Goal: Information Seeking & Learning: Learn about a topic

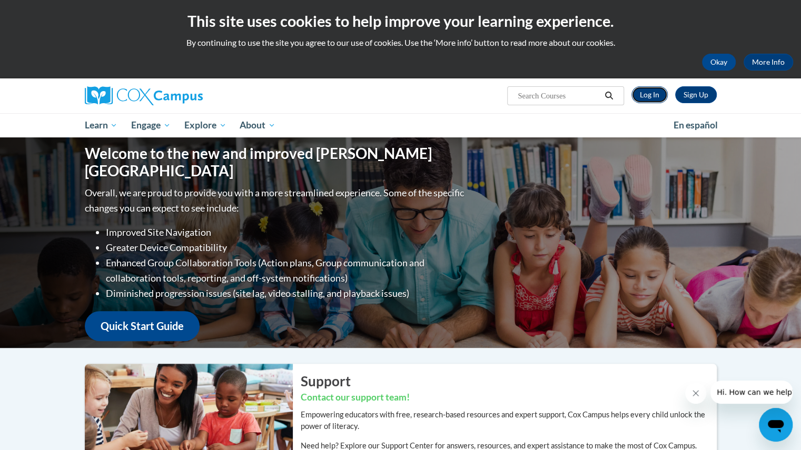
click at [647, 96] on link "Log In" at bounding box center [649, 94] width 36 height 17
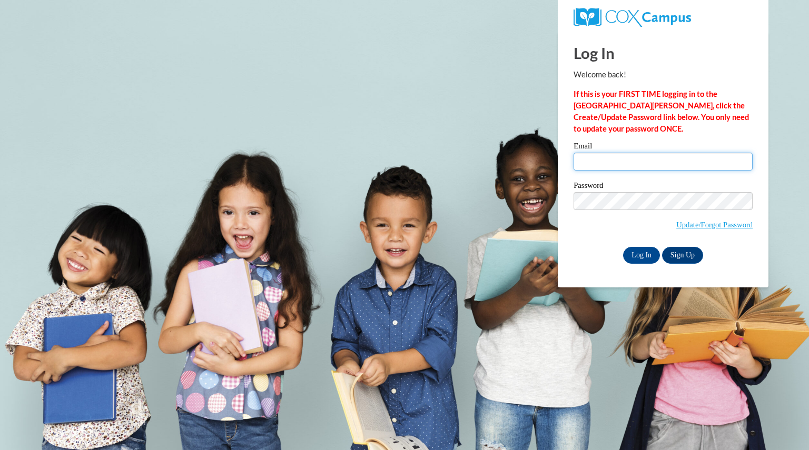
click at [622, 162] on input "Email" at bounding box center [662, 162] width 179 height 18
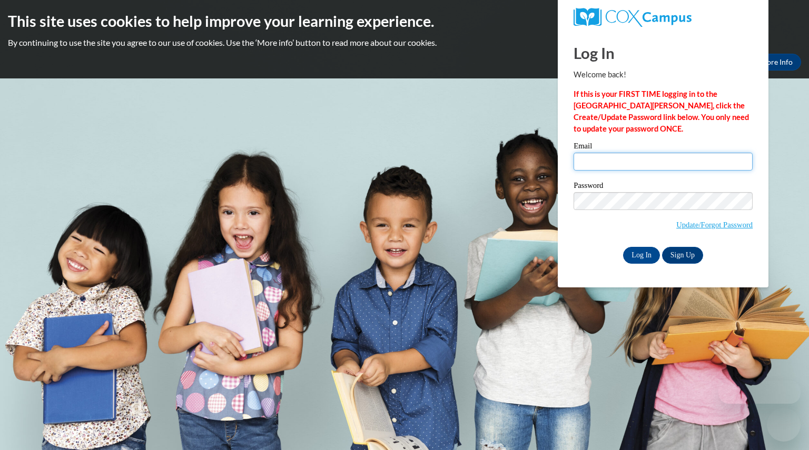
type input "welshgina@aasd.k12.wi.us"
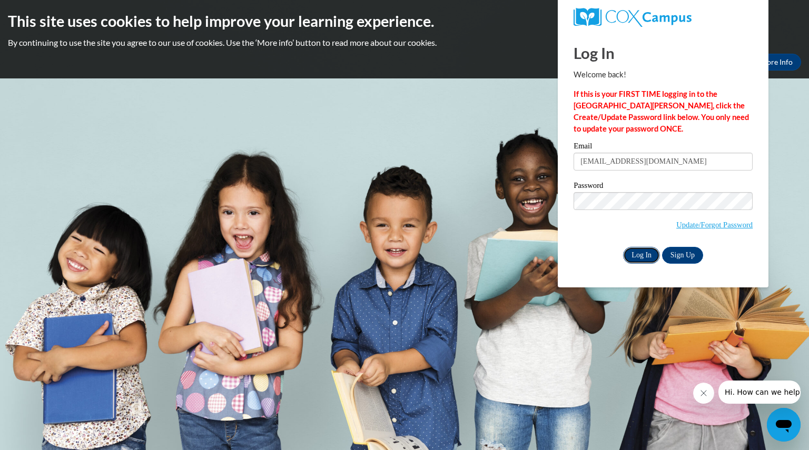
click at [637, 256] on input "Log In" at bounding box center [641, 255] width 37 height 17
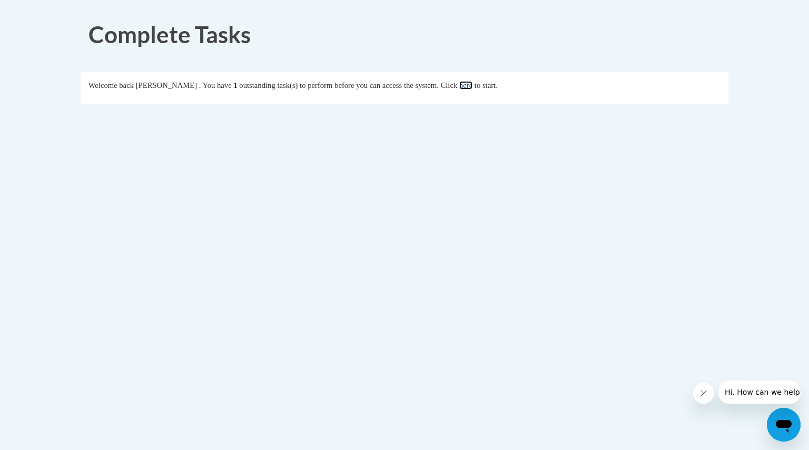
click at [472, 83] on link "here" at bounding box center [465, 85] width 13 height 8
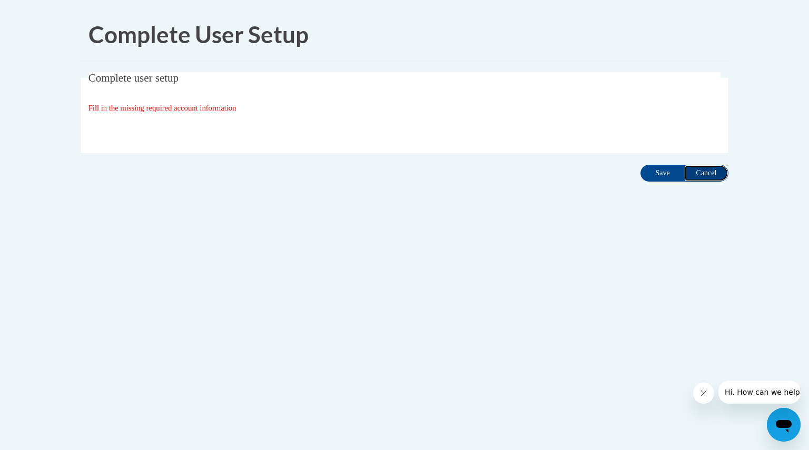
click at [719, 171] on input "Cancel" at bounding box center [706, 173] width 44 height 17
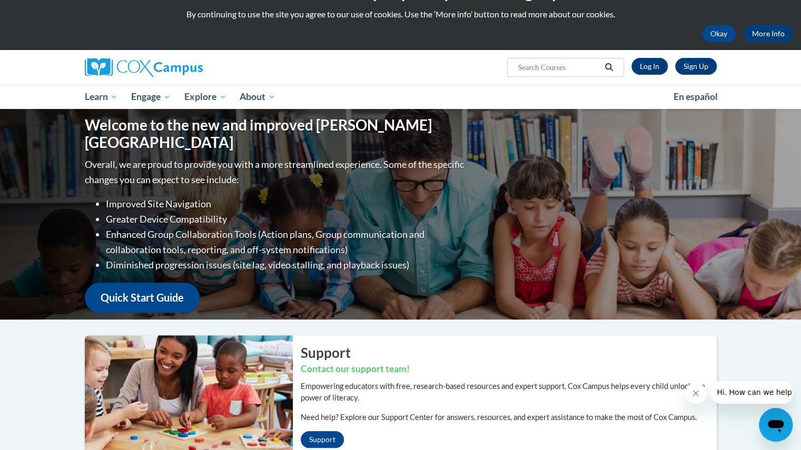
scroll to position [41, 0]
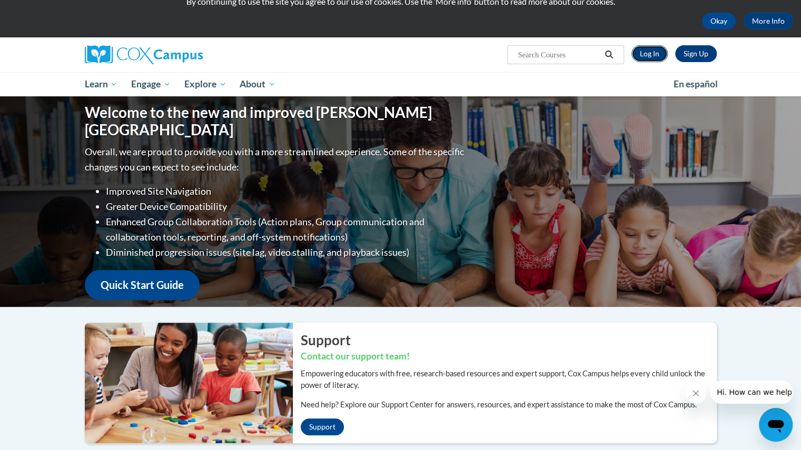
click at [665, 53] on link "Log In" at bounding box center [649, 53] width 36 height 17
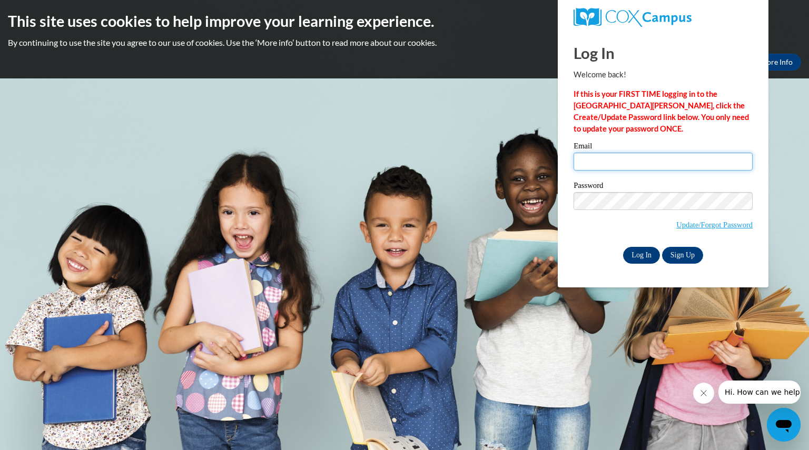
type input "welshgina@aasd.k12.wi.us"
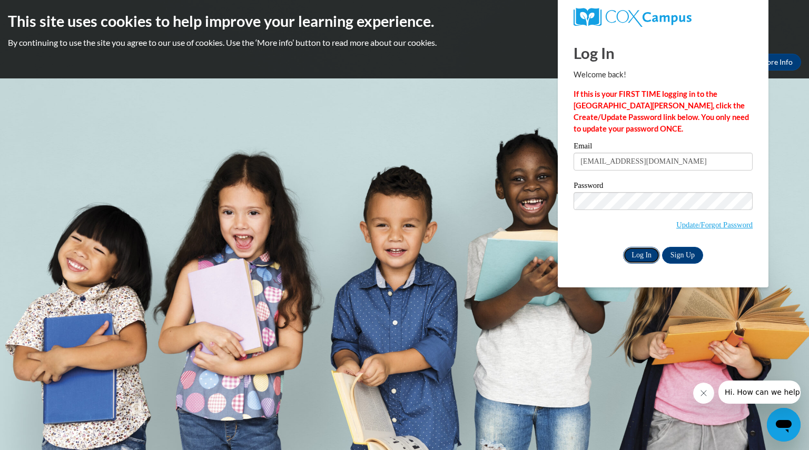
click at [642, 254] on input "Log In" at bounding box center [641, 255] width 37 height 17
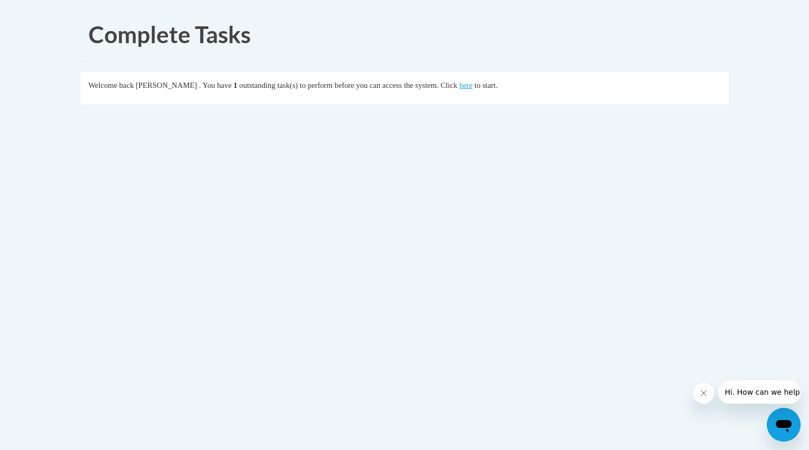
click at [699, 391] on icon "Close message from company" at bounding box center [703, 393] width 8 height 8
click at [472, 84] on link "here" at bounding box center [465, 85] width 13 height 8
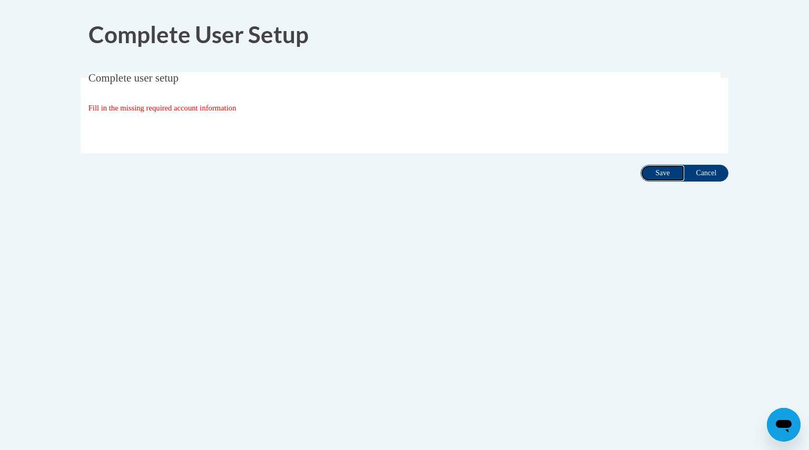
click at [665, 172] on input "Save" at bounding box center [662, 173] width 44 height 17
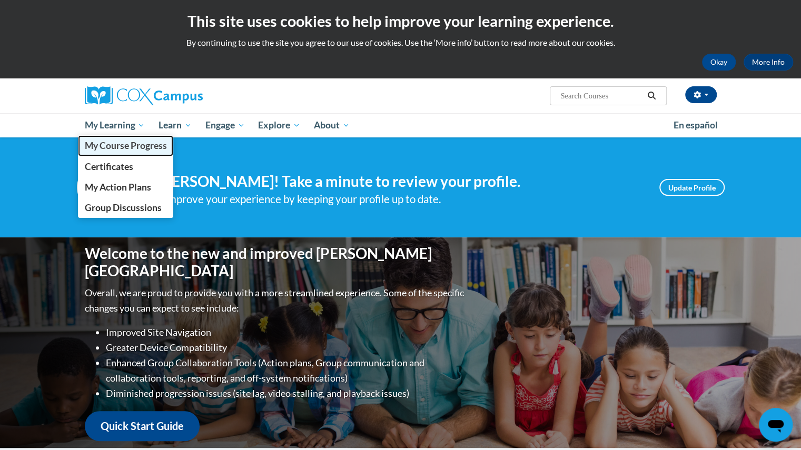
click at [136, 145] on span "My Course Progress" at bounding box center [125, 145] width 82 height 11
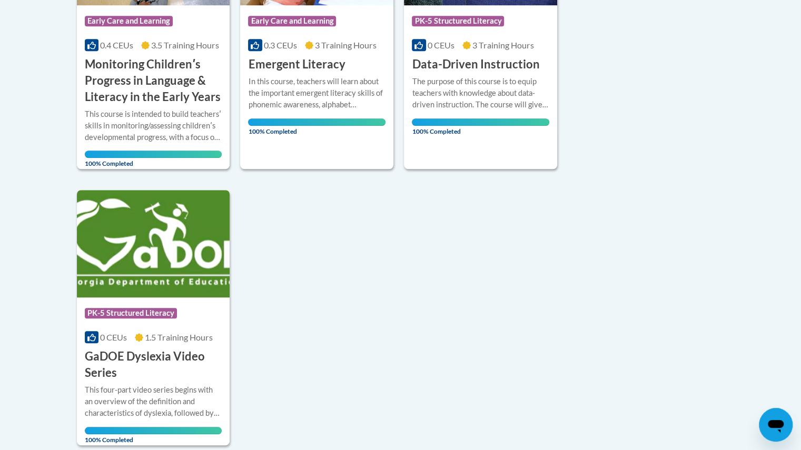
scroll to position [374, 0]
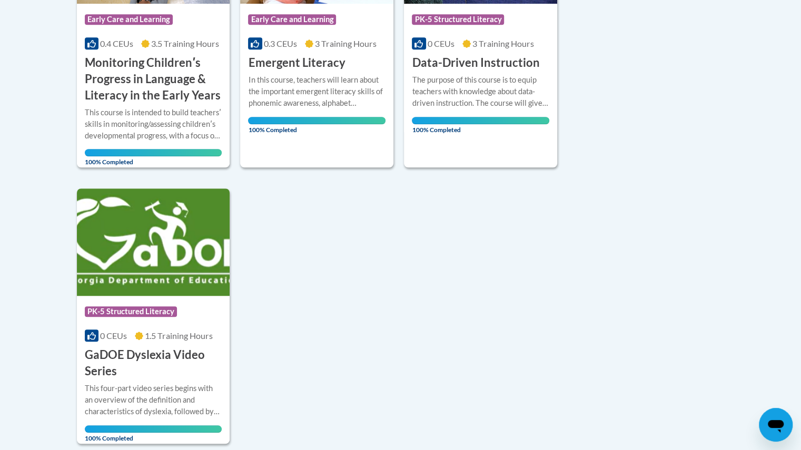
click at [348, 276] on div "Course Category: Early Care and Learning 0.4 CEUs 3.5 Training Hours COURSE Mon…" at bounding box center [318, 170] width 482 height 548
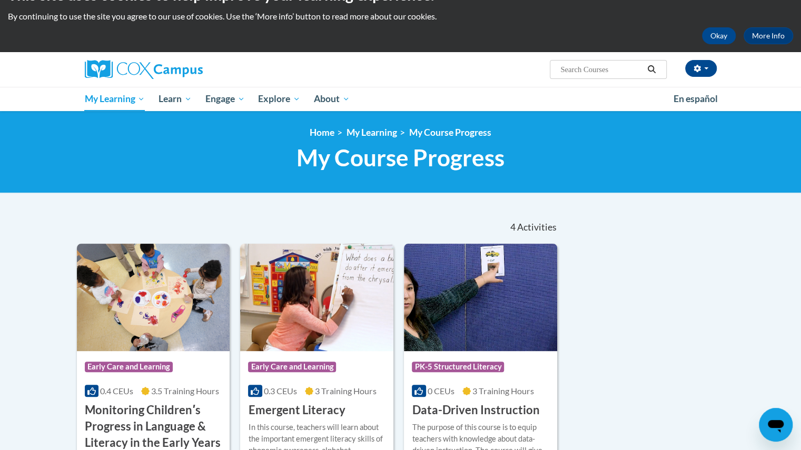
scroll to position [26, 0]
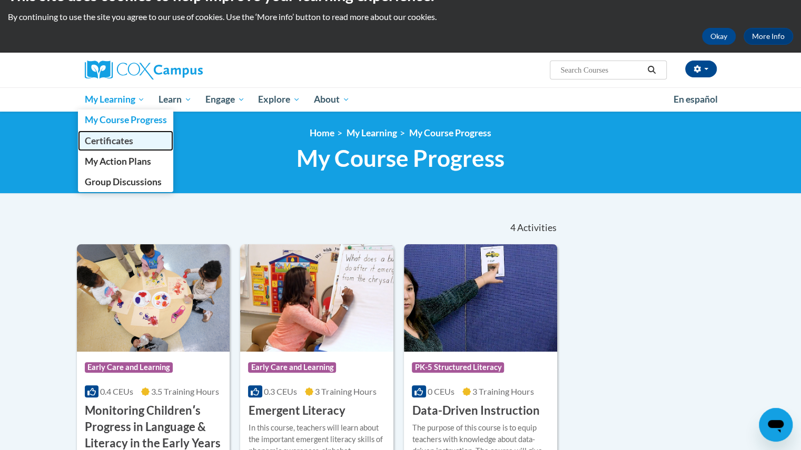
click at [113, 146] on link "Certificates" at bounding box center [126, 141] width 96 height 21
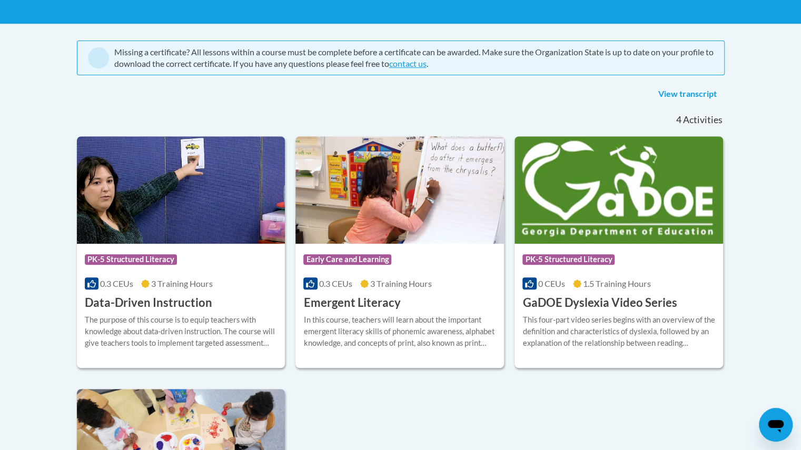
scroll to position [196, 0]
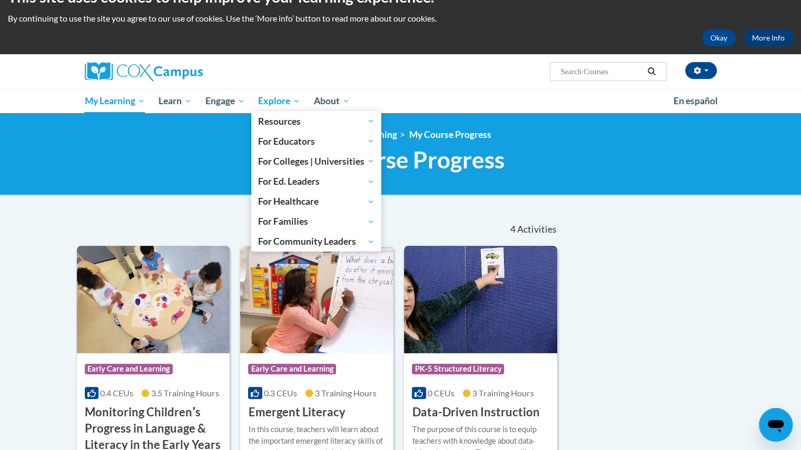
click at [277, 109] on link "Explore" at bounding box center [279, 101] width 56 height 24
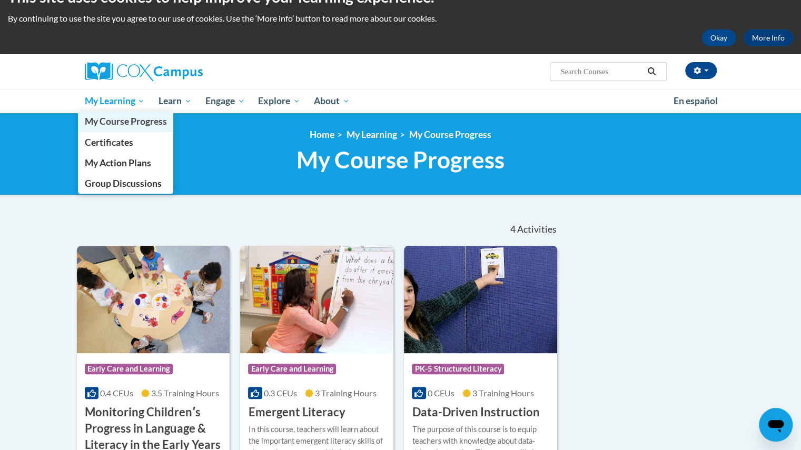
click at [105, 122] on span "My Course Progress" at bounding box center [125, 121] width 82 height 11
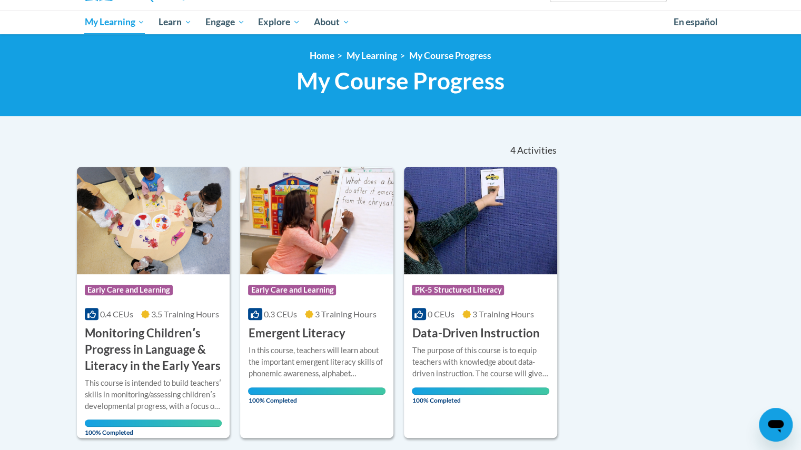
scroll to position [104, 0]
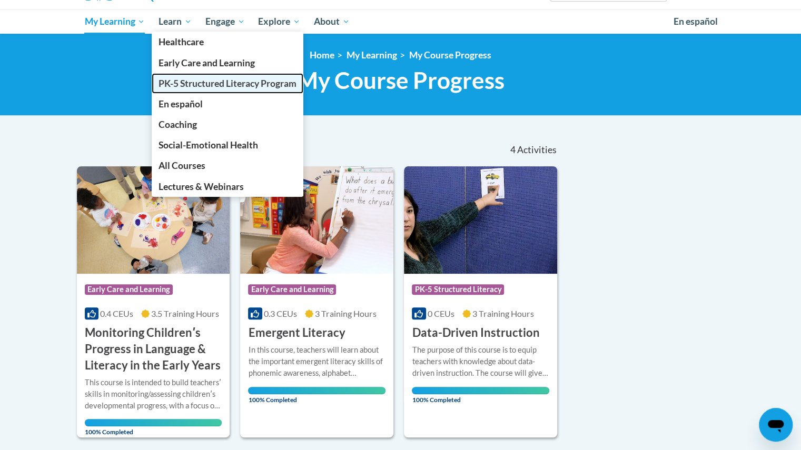
click at [182, 81] on span "PK-5 Structured Literacy Program" at bounding box center [227, 83] width 138 height 11
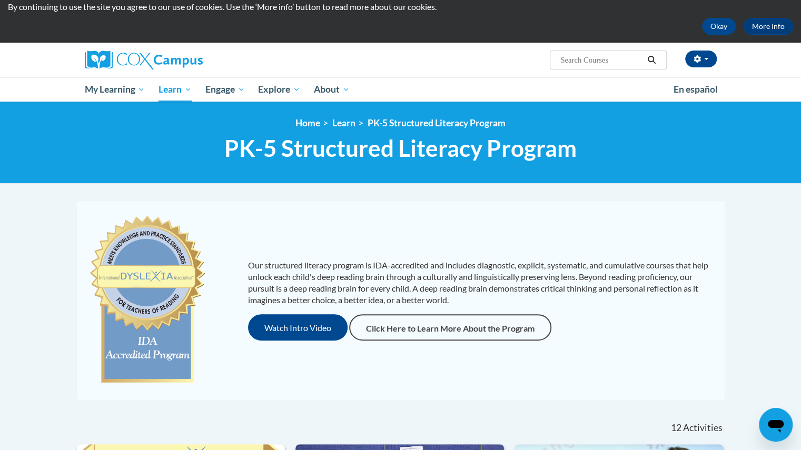
scroll to position [36, 0]
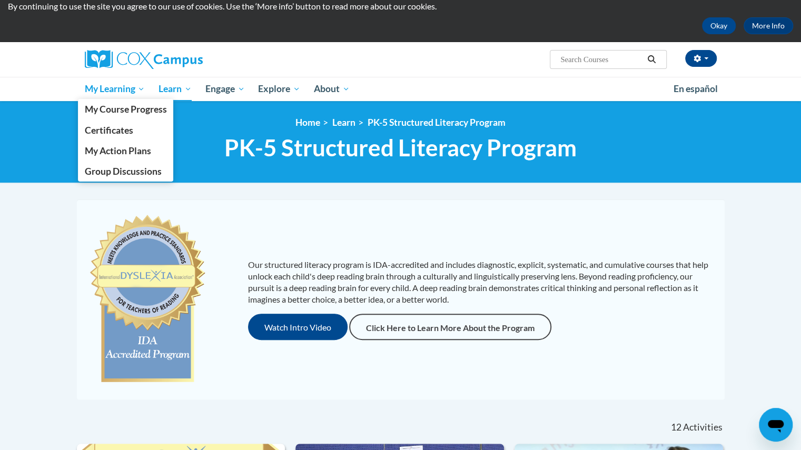
click at [123, 83] on span "My Learning" at bounding box center [114, 89] width 61 height 13
click at [125, 113] on span "My Course Progress" at bounding box center [125, 109] width 82 height 11
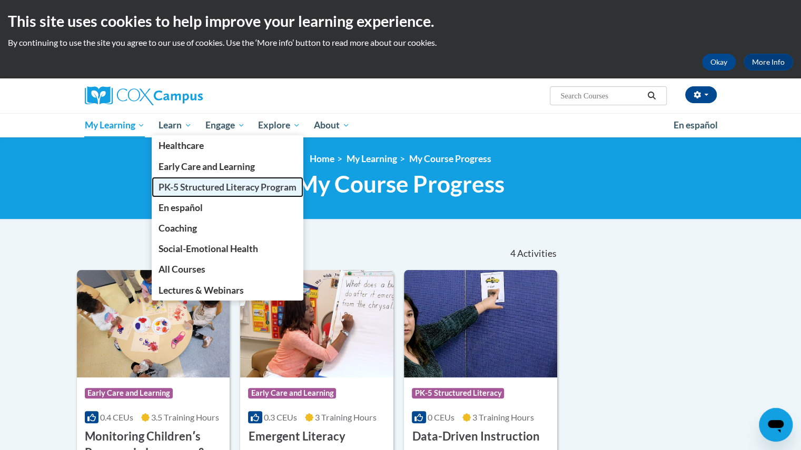
click at [186, 186] on span "PK-5 Structured Literacy Program" at bounding box center [227, 187] width 138 height 11
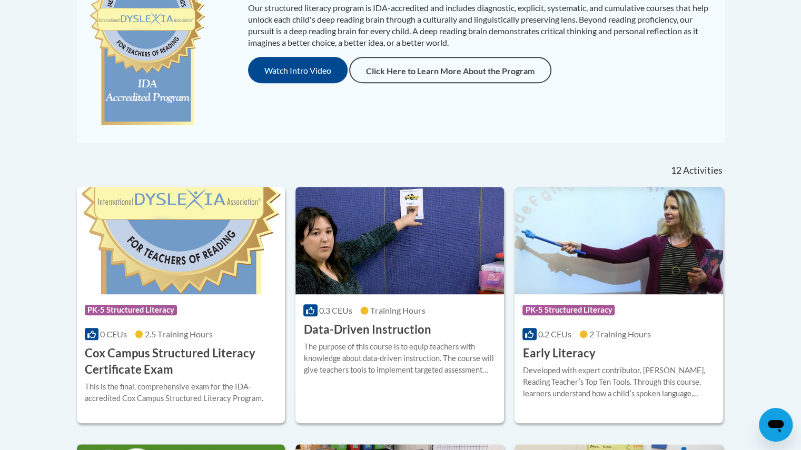
scroll to position [297, 0]
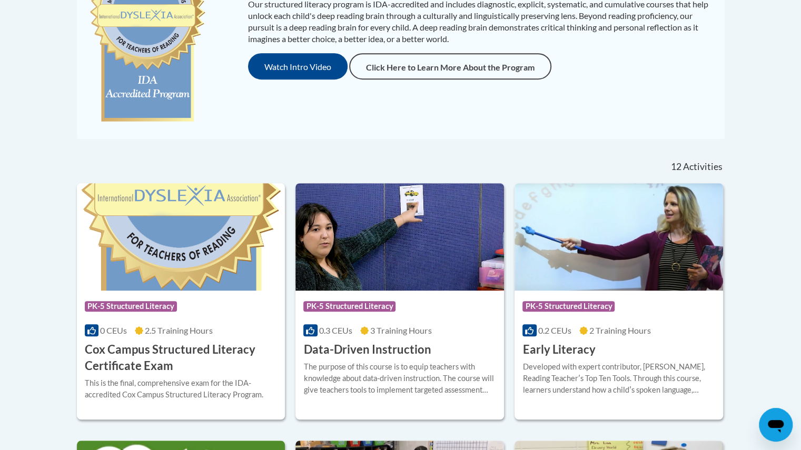
drag, startPoint x: 328, startPoint y: 276, endPoint x: 205, endPoint y: 141, distance: 182.3
click at [205, 141] on div "Our structured literacy program is IDA-accredited and includes diagnostic, expl…" at bounding box center [400, 44] width 663 height 211
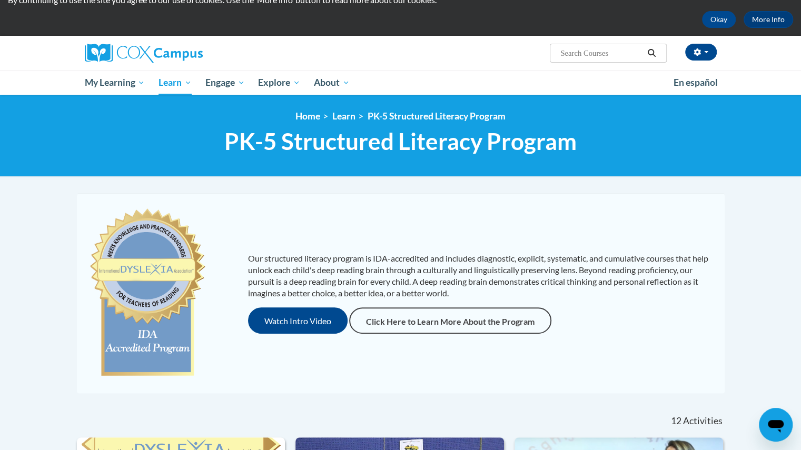
scroll to position [42, 0]
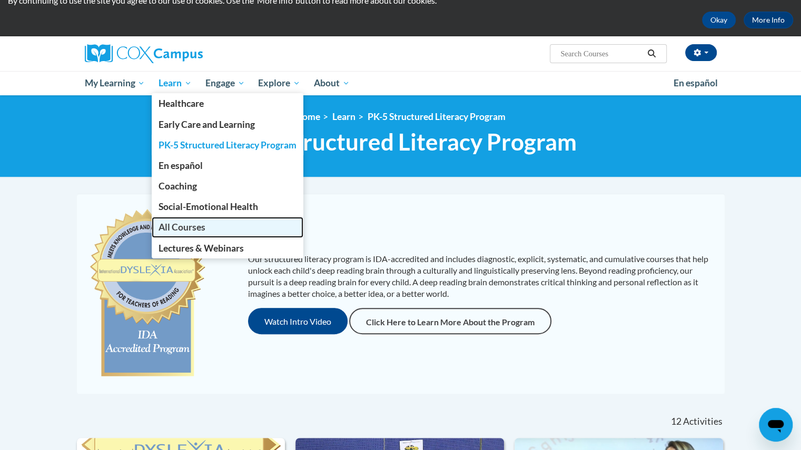
click at [183, 225] on span "All Courses" at bounding box center [181, 227] width 47 height 11
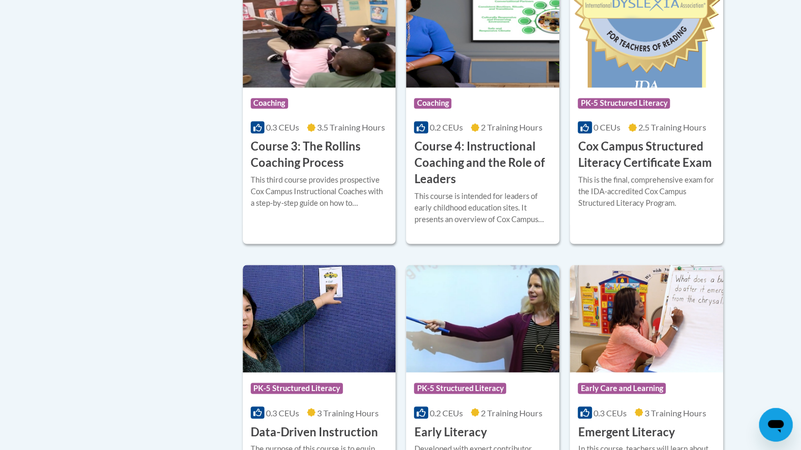
scroll to position [881, 0]
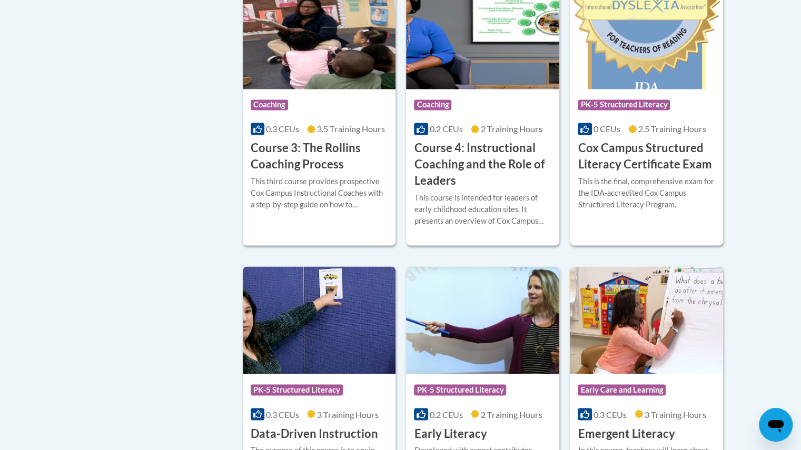
click at [657, 173] on h3 "Cox Campus Structured Literacy Certificate Exam" at bounding box center [646, 156] width 137 height 33
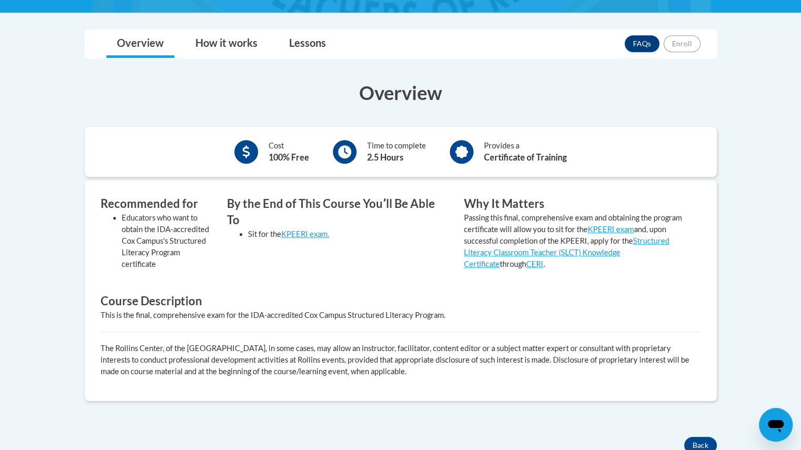
scroll to position [269, 0]
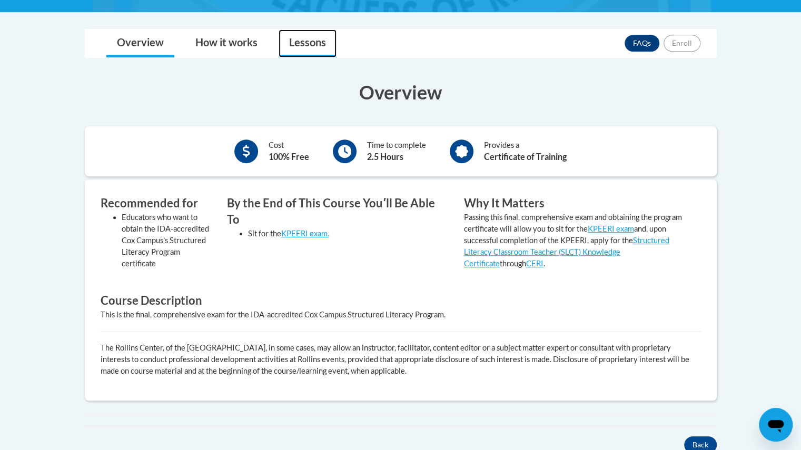
click at [298, 46] on link "Lessons" at bounding box center [308, 43] width 58 height 28
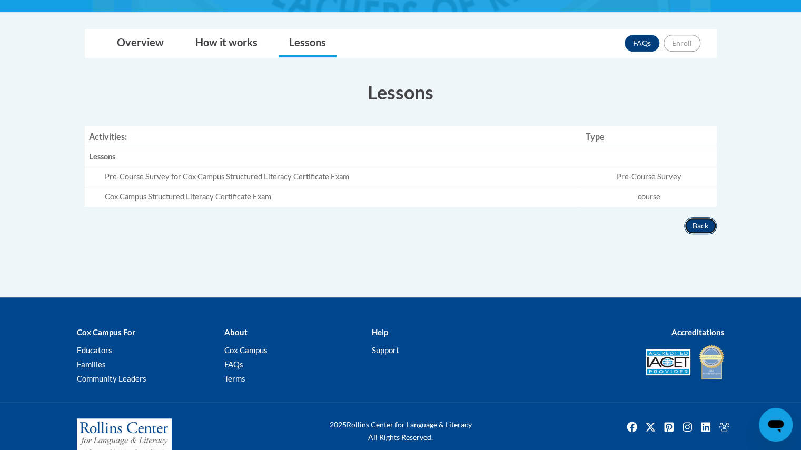
click at [698, 223] on button "Back" at bounding box center [700, 225] width 33 height 17
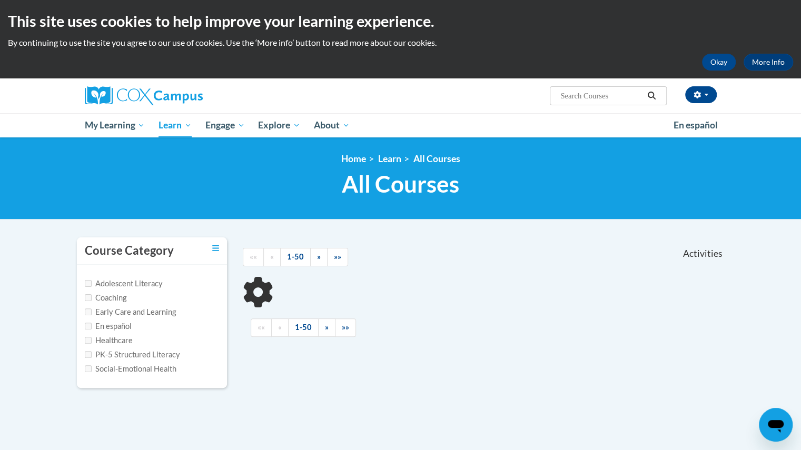
scroll to position [187, 0]
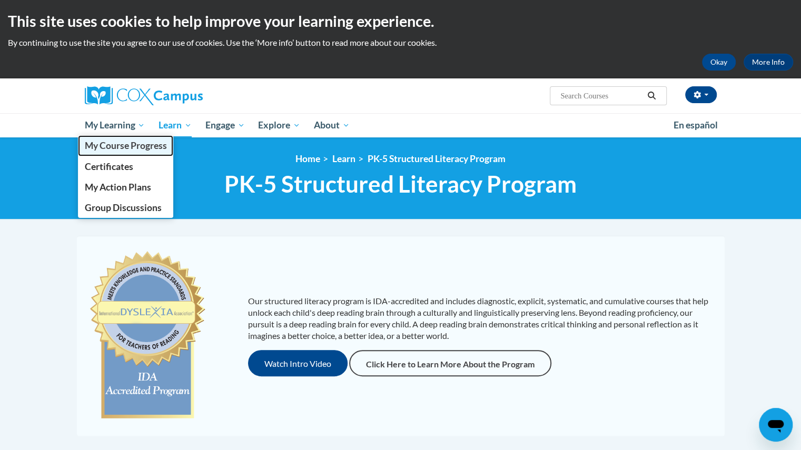
click at [130, 149] on span "My Course Progress" at bounding box center [125, 145] width 82 height 11
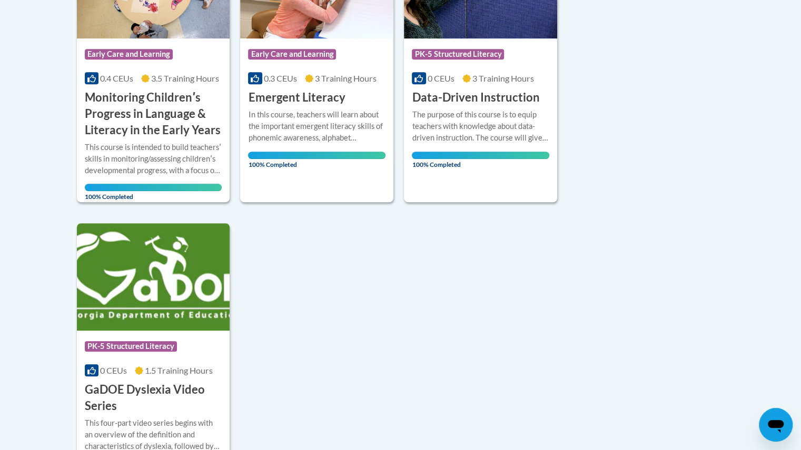
scroll to position [340, 0]
